Goal: Find specific page/section: Find specific page/section

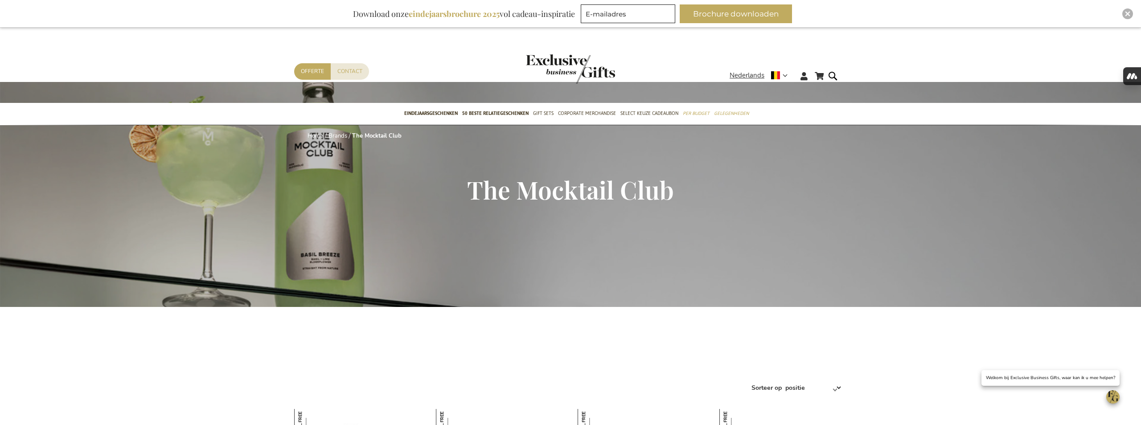
type input "frederic@salixconsult.be"
click at [1129, 11] on img "Close" at bounding box center [1127, 13] width 5 height 5
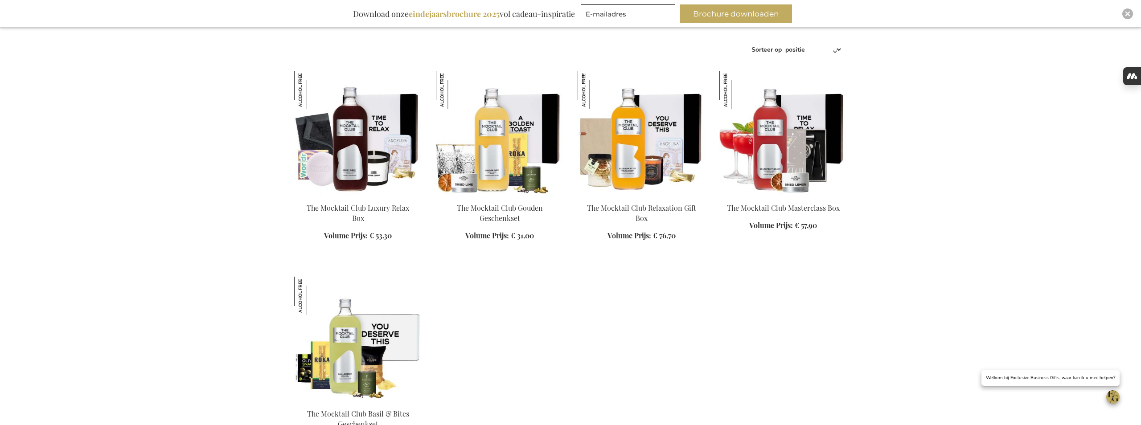
scroll to position [338, 0]
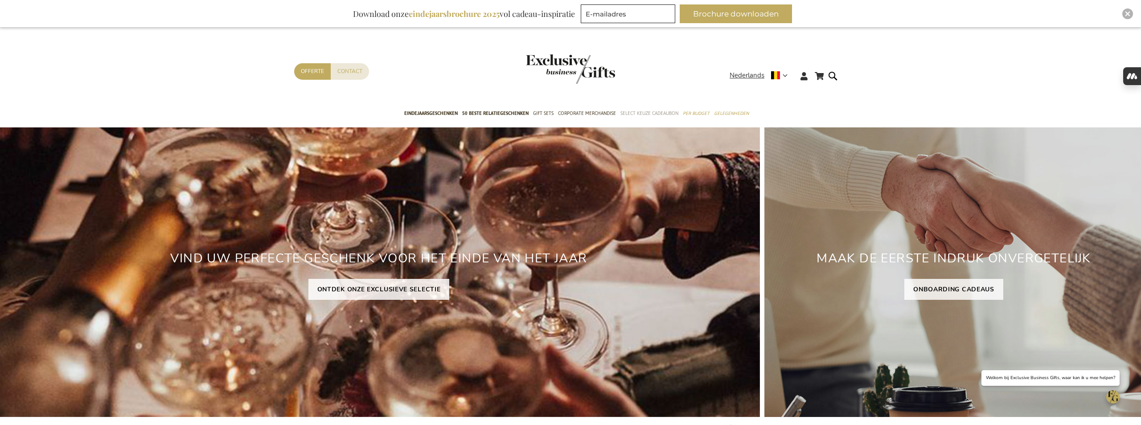
type input "frederic@salixconsult.be"
click at [650, 115] on span "Select Keuze Cadeaubon" at bounding box center [649, 113] width 58 height 9
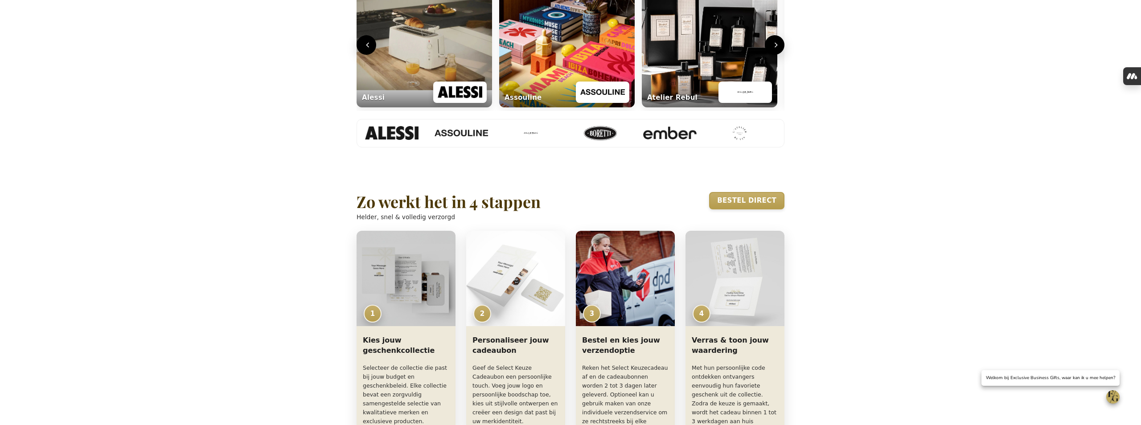
scroll to position [473, 0]
